Goal: Navigation & Orientation: Find specific page/section

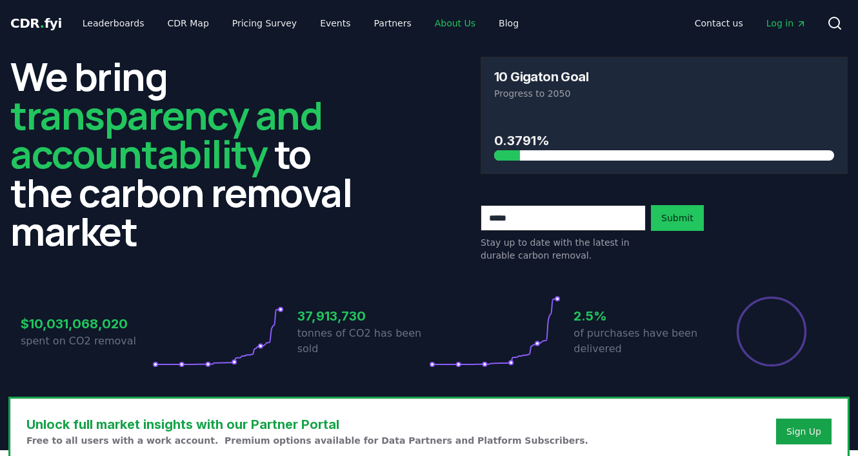
click at [436, 29] on link "About Us" at bounding box center [455, 23] width 61 height 23
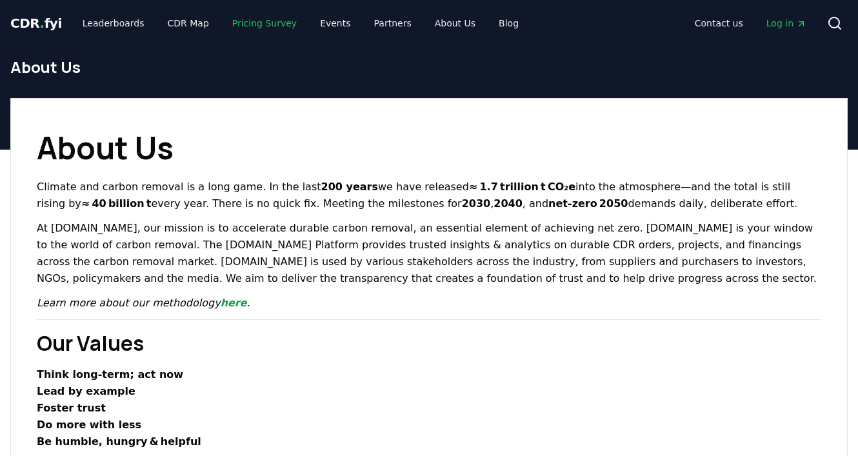
click at [259, 26] on link "Pricing Survey" at bounding box center [264, 23] width 85 height 23
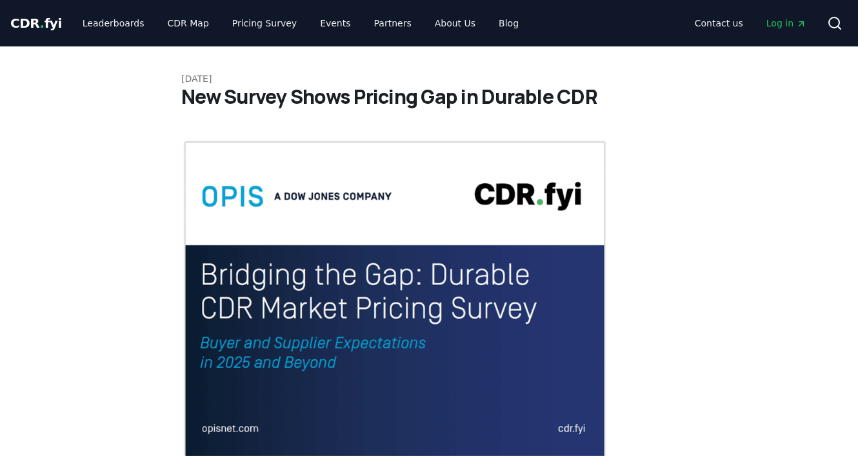
click at [47, 19] on span "CDR . fyi" at bounding box center [36, 22] width 52 height 15
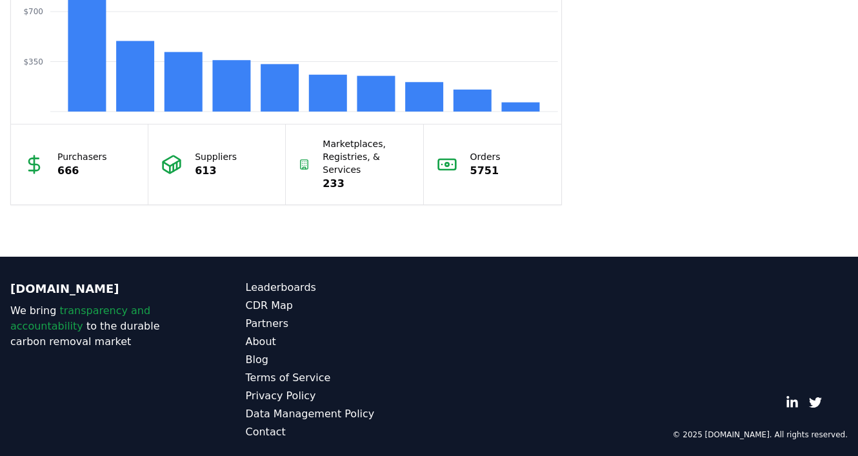
scroll to position [1234, 0]
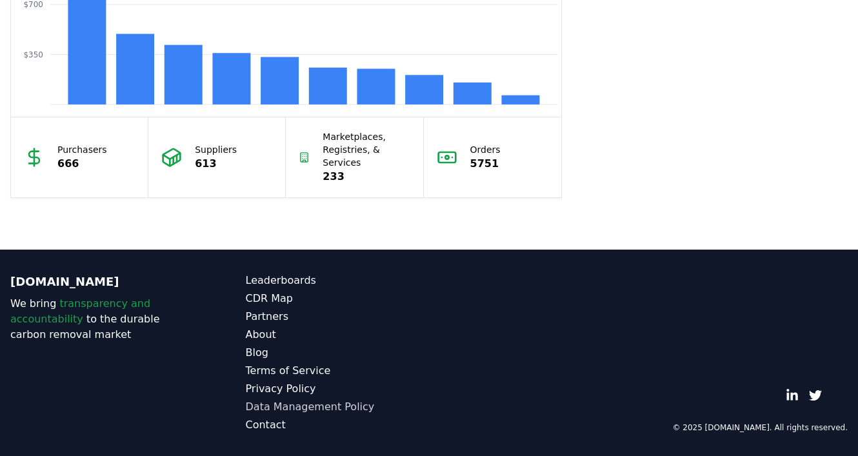
click at [295, 411] on link "Data Management Policy" at bounding box center [338, 406] width 184 height 15
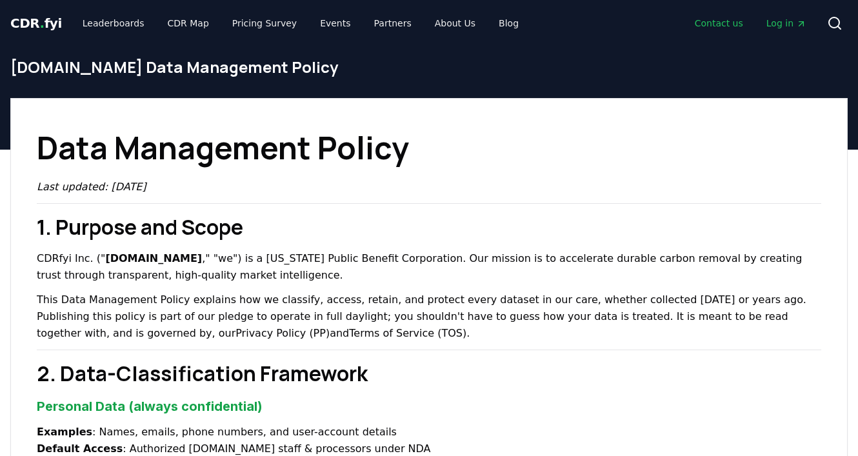
click at [720, 28] on link "Contact us" at bounding box center [719, 23] width 69 height 23
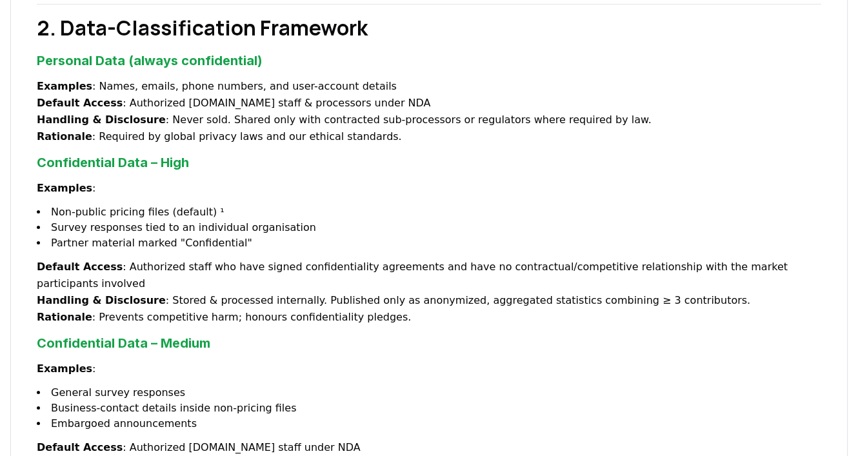
scroll to position [347, 0]
